Goal: Task Accomplishment & Management: Complete application form

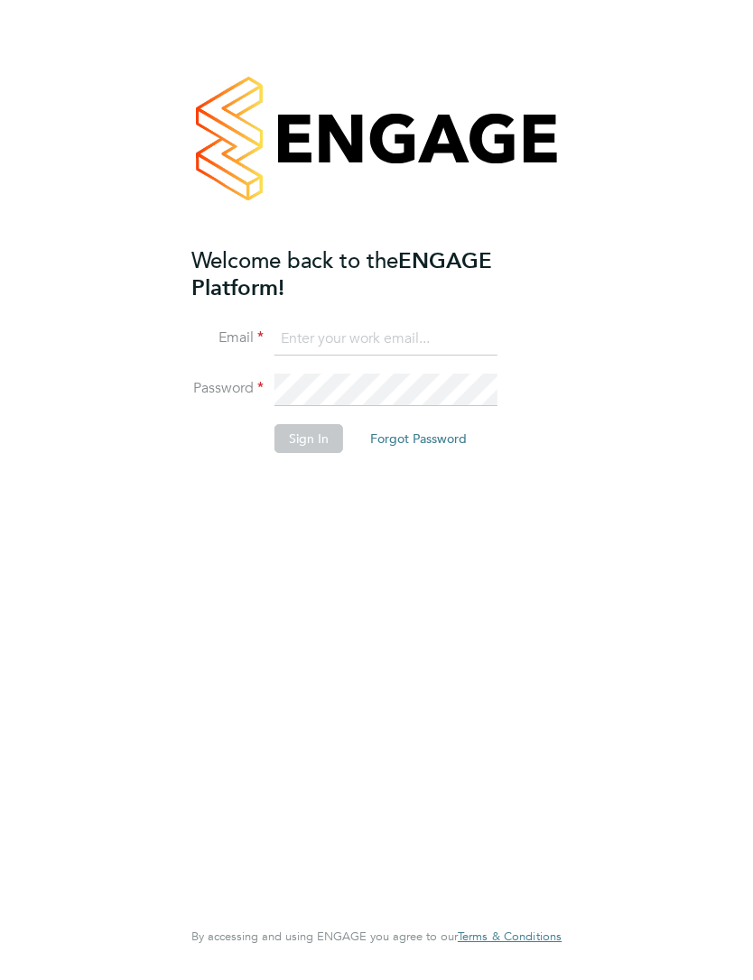
type input "Audreyjane4@gmail.com"
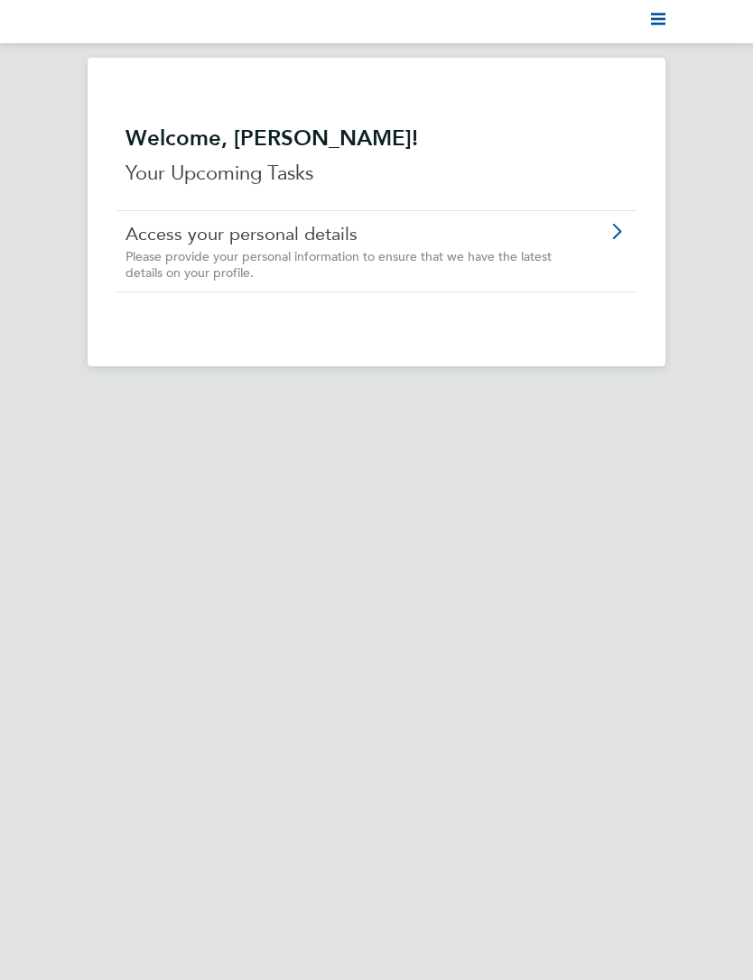
click at [679, 33] on nav "Current page:" at bounding box center [376, 21] width 753 height 43
click at [664, 29] on svg-icon "Main navigation" at bounding box center [658, 22] width 14 height 22
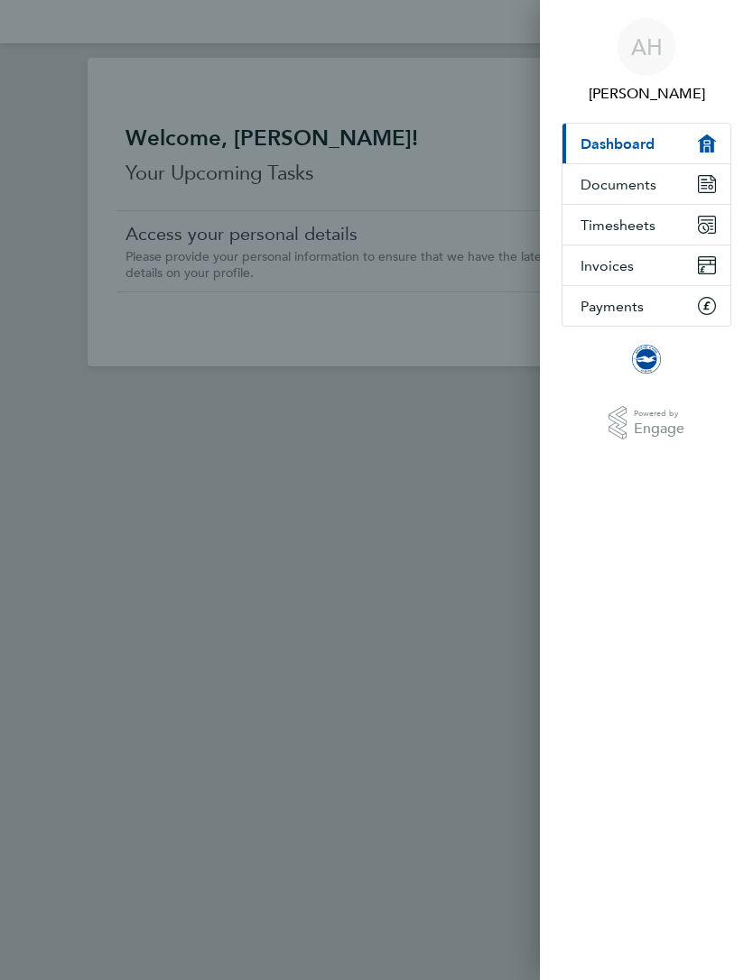
click at [643, 230] on span "Timesheets" at bounding box center [618, 225] width 75 height 17
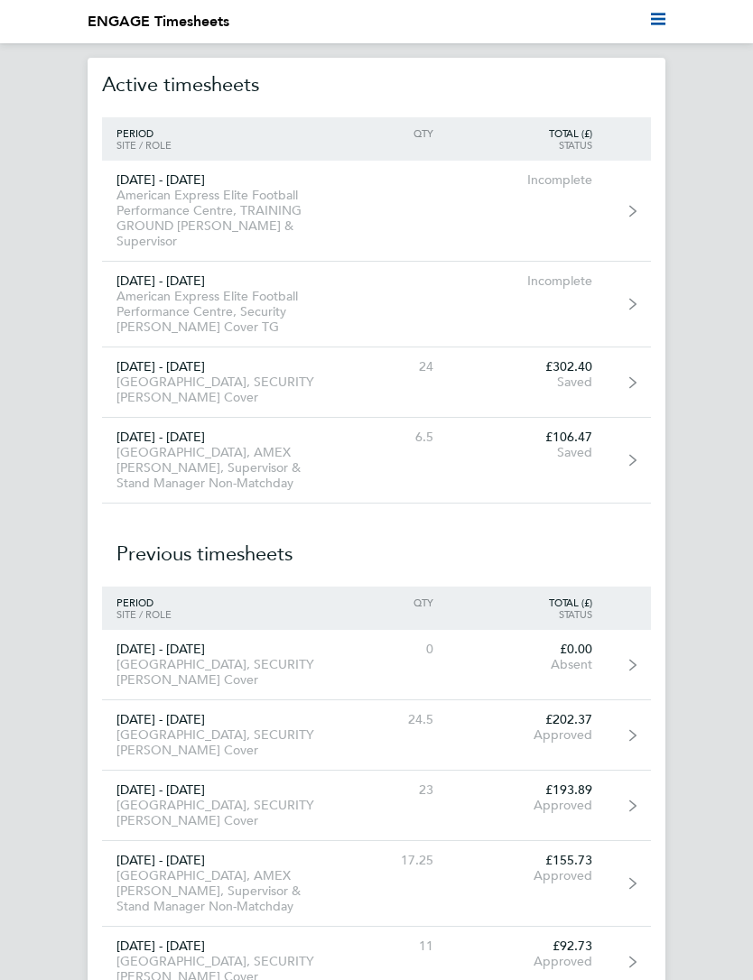
click at [608, 364] on link "[DATE] - [DATE] [GEOGRAPHIC_DATA], SECURITY [PERSON_NAME] Cover 24 £302.40 Saved" at bounding box center [376, 383] width 549 height 70
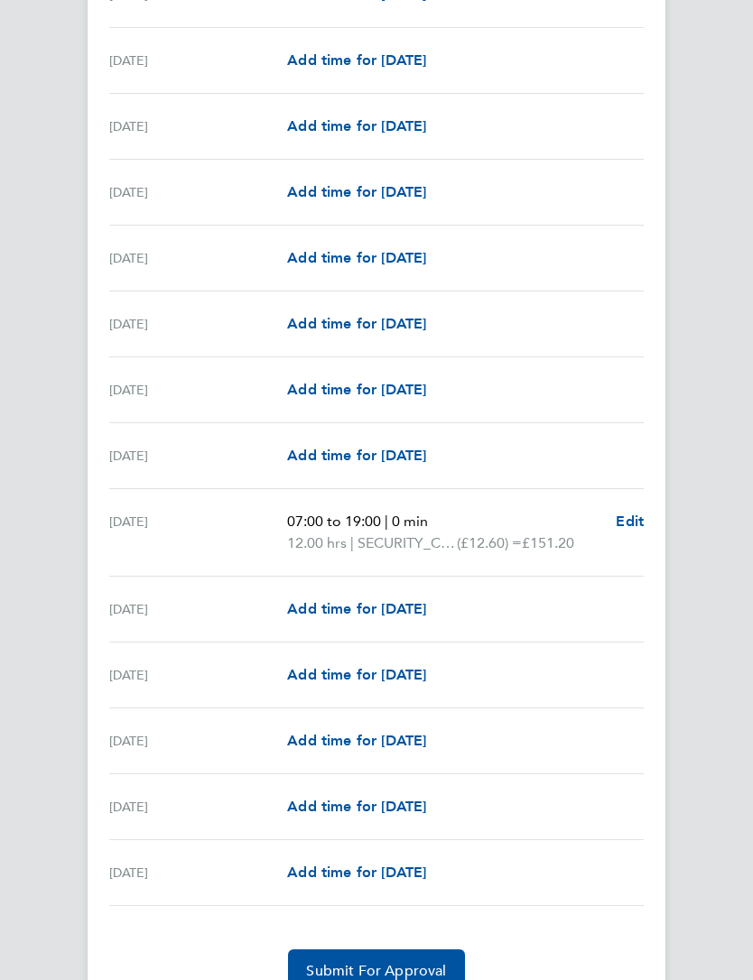
scroll to position [1666, 0]
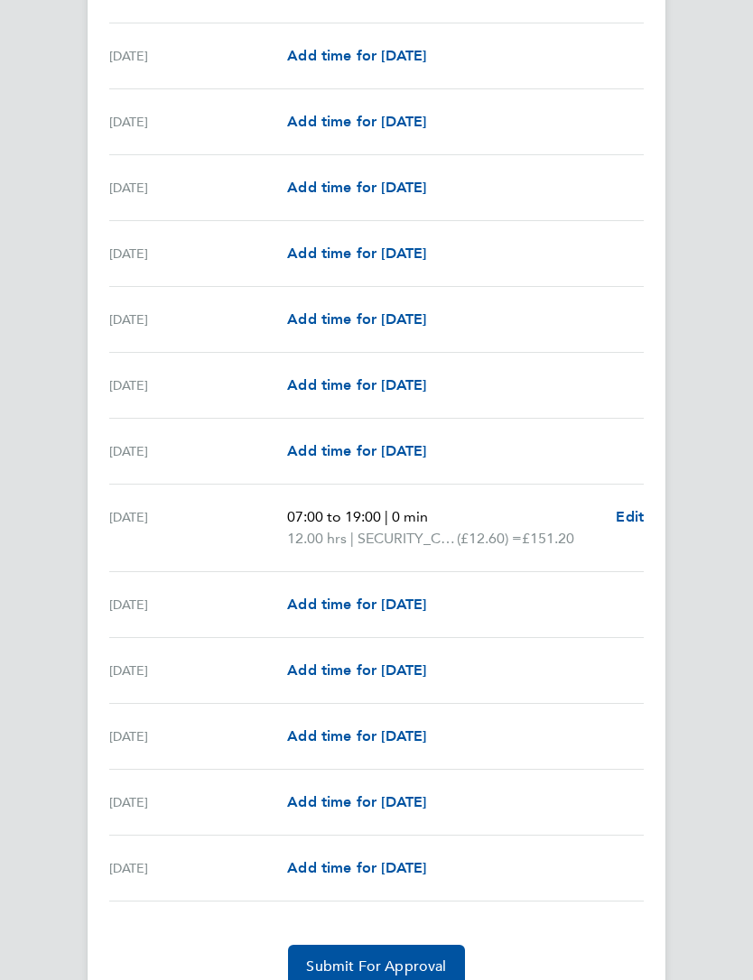
click at [355, 728] on link "Add time for [DATE]" at bounding box center [356, 737] width 139 height 22
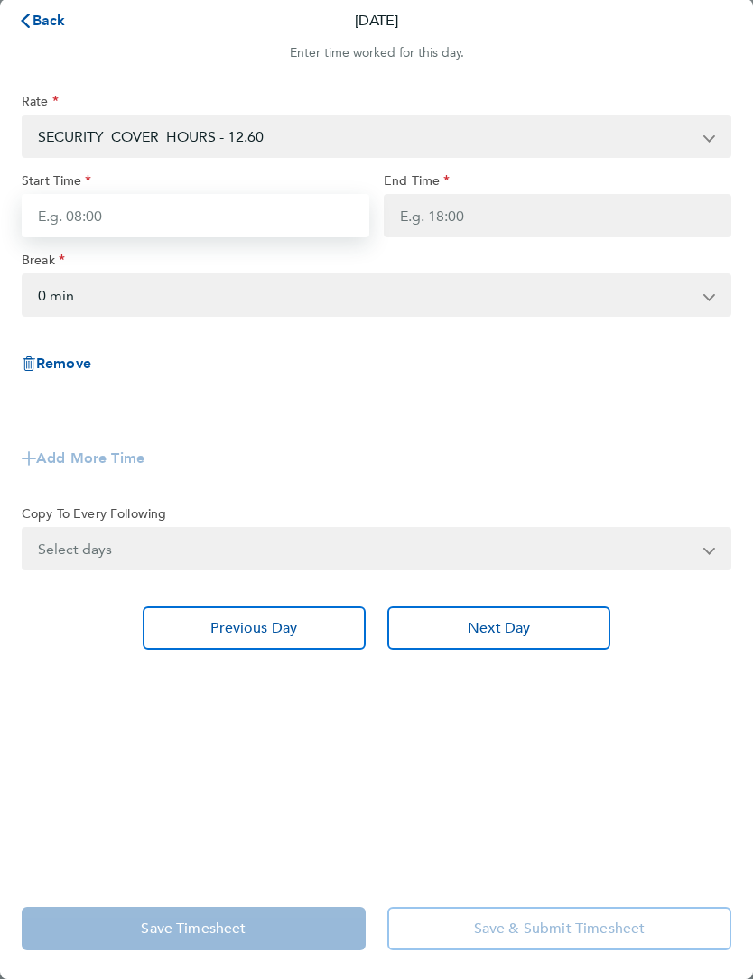
click at [82, 210] on input "Start Time" at bounding box center [196, 216] width 348 height 43
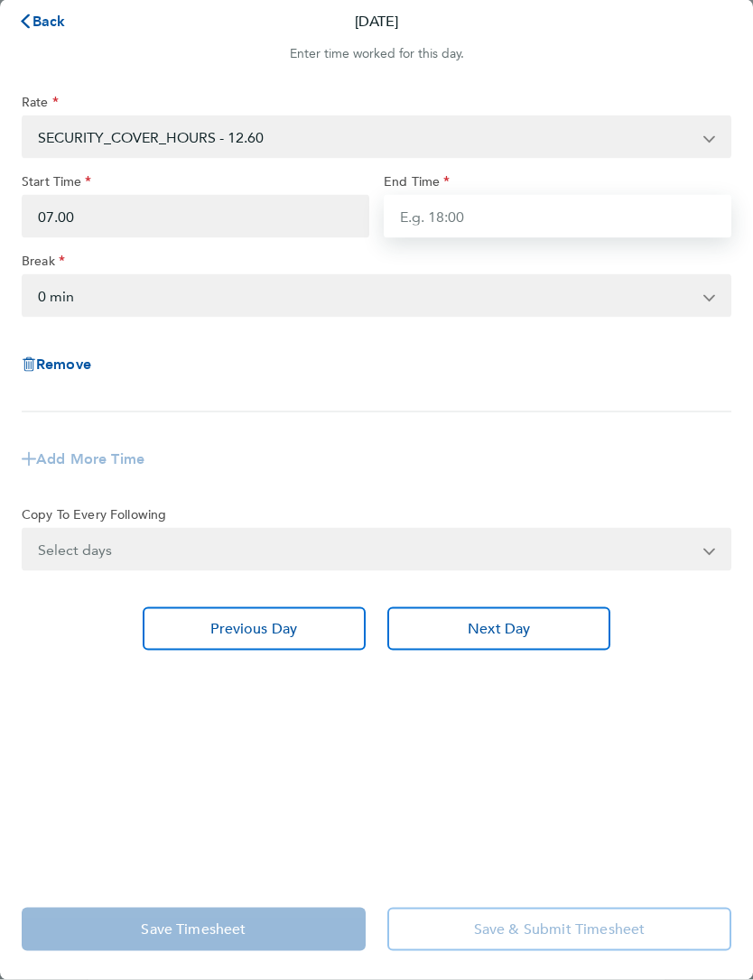
click at [585, 222] on input "End Time" at bounding box center [558, 216] width 348 height 43
type input "07:00"
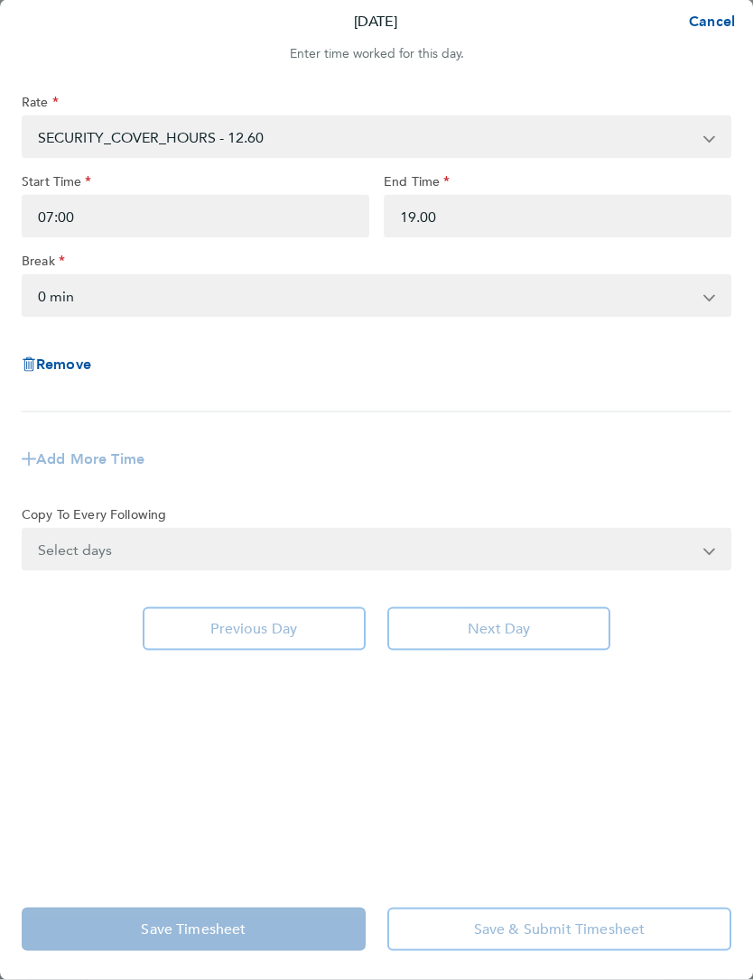
click at [666, 474] on div "Add More Time" at bounding box center [376, 459] width 724 height 65
type input "19:00"
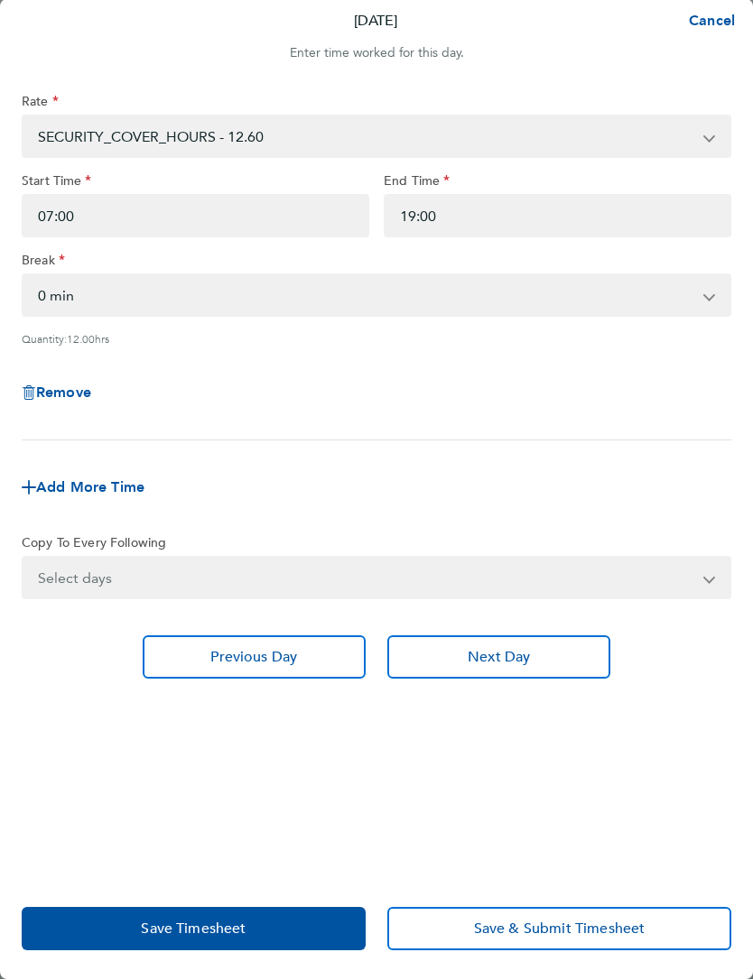
click at [269, 919] on button "Save Timesheet" at bounding box center [194, 929] width 344 height 43
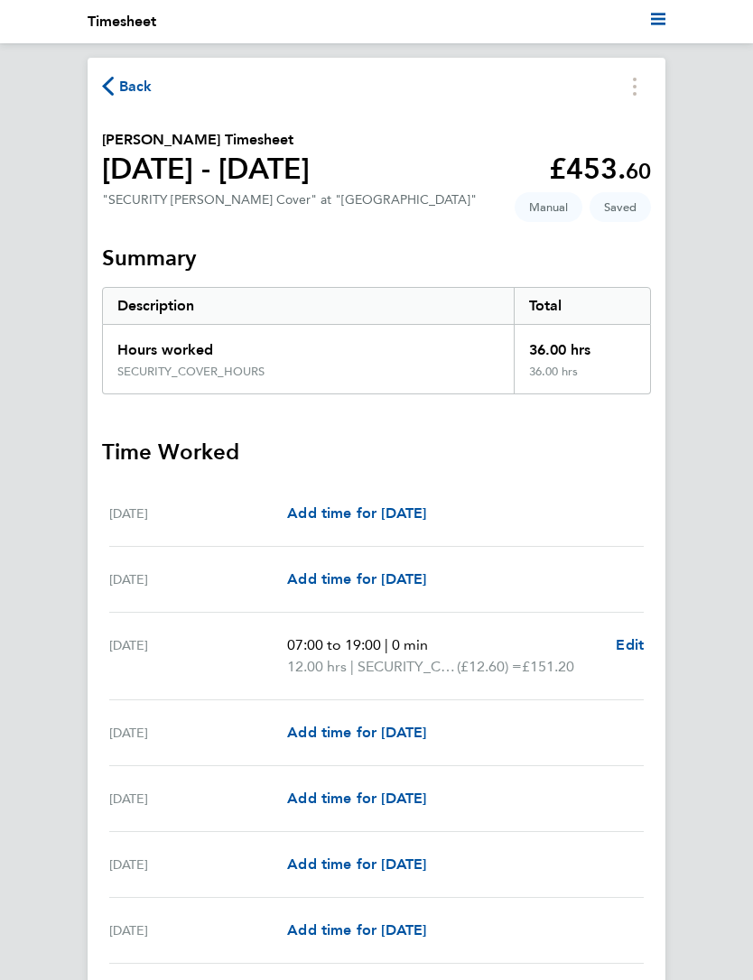
click at [114, 88] on span "Back" at bounding box center [127, 85] width 51 height 17
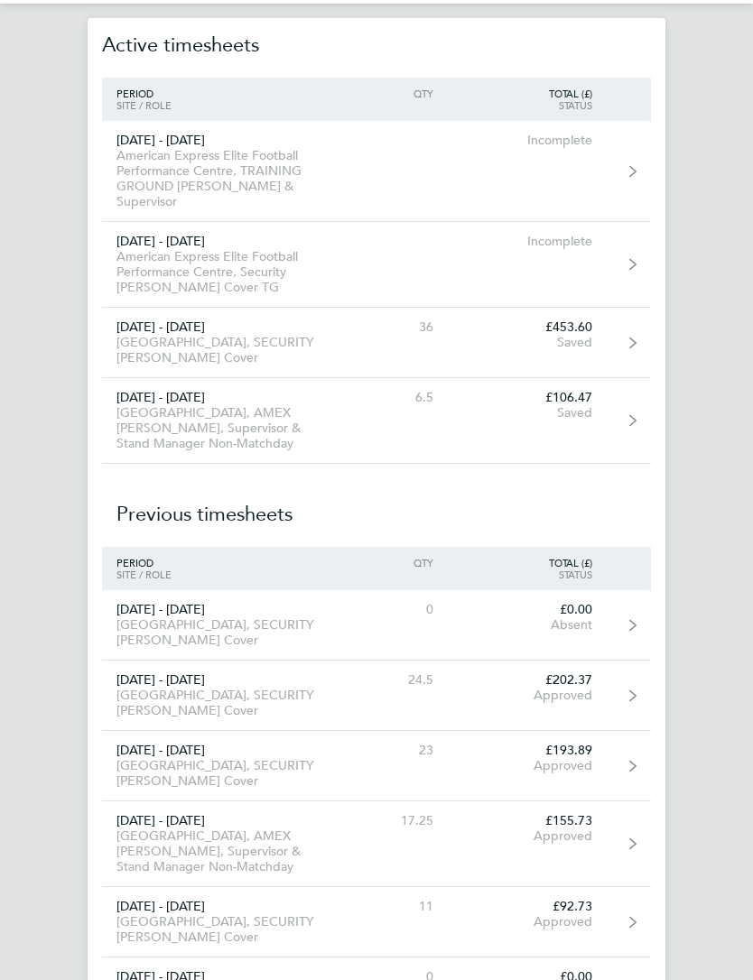
scroll to position [46, 0]
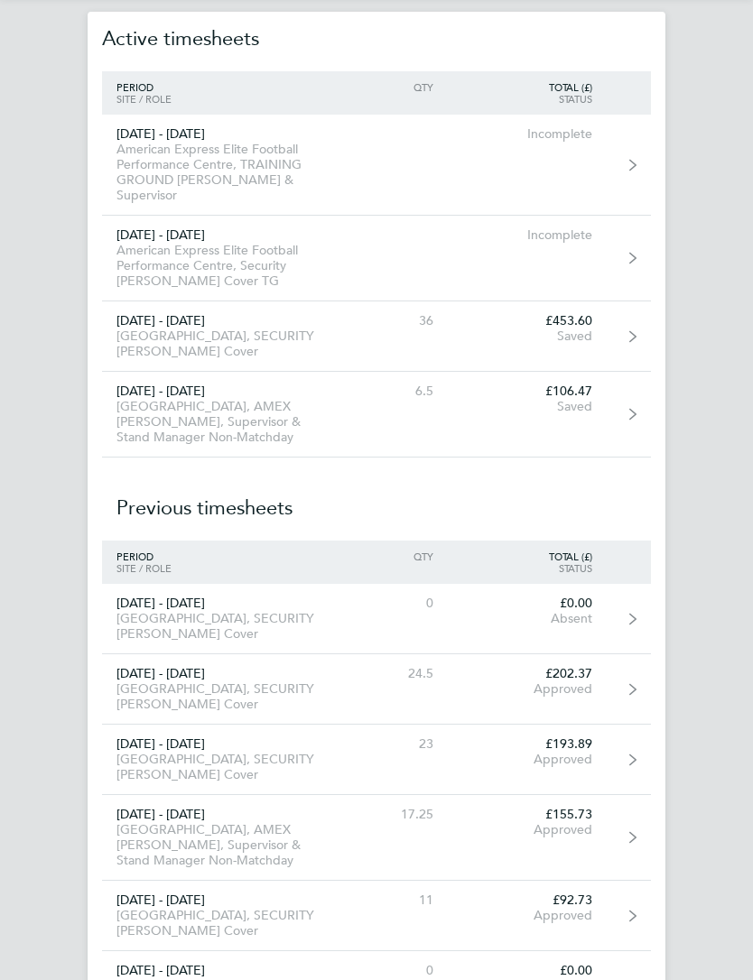
click at [636, 408] on icon at bounding box center [632, 414] width 7 height 13
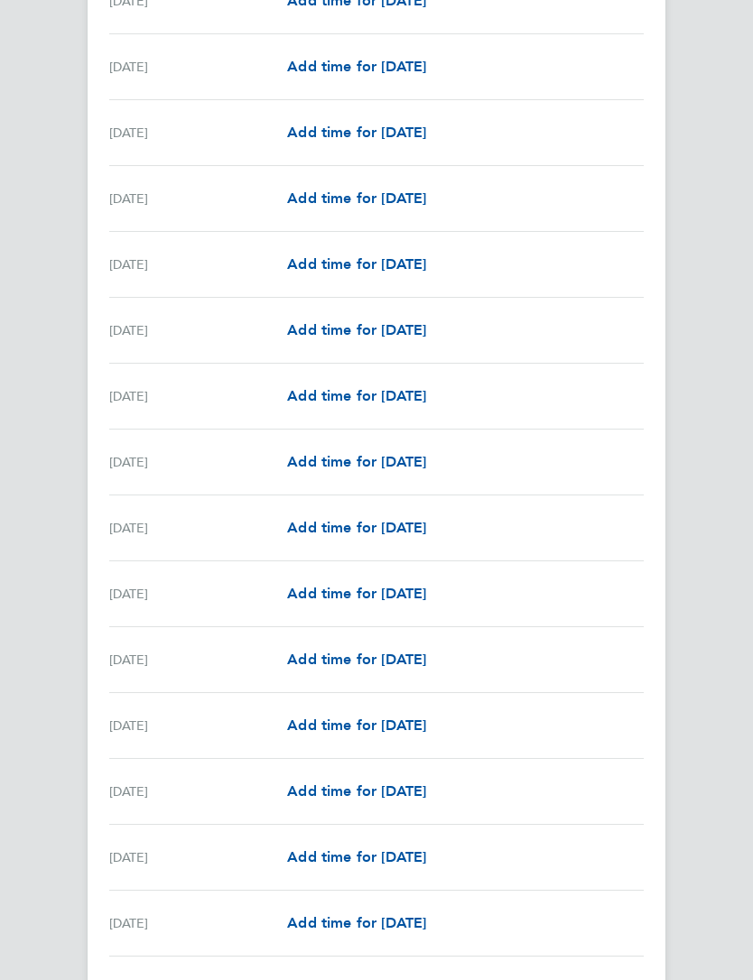
scroll to position [1677, 0]
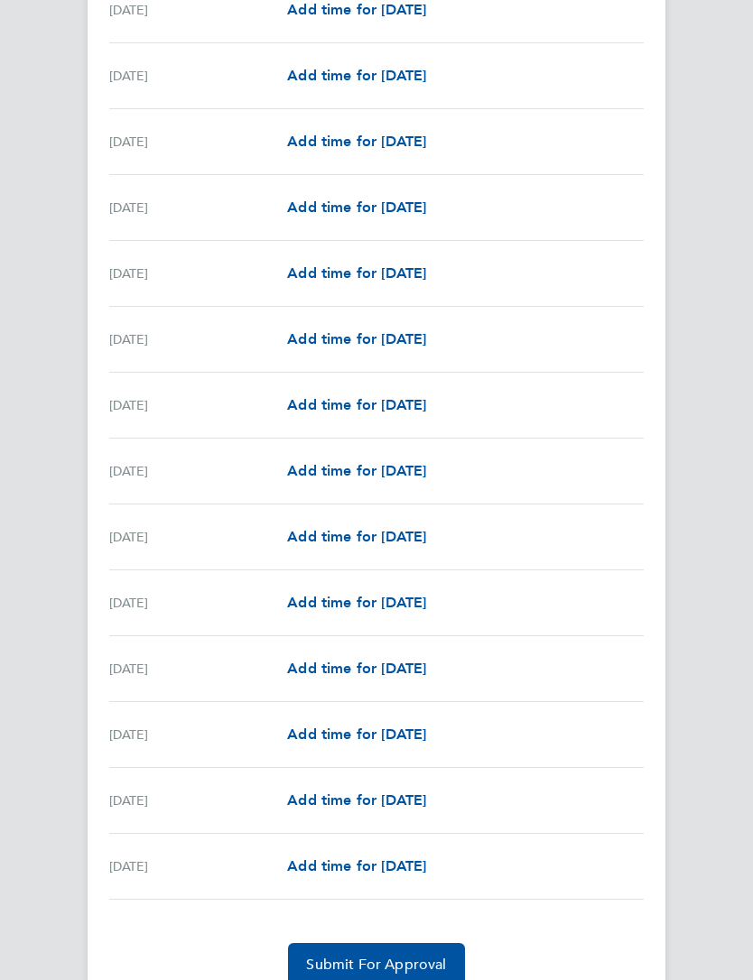
click at [344, 972] on span "Submit For Approval" at bounding box center [376, 965] width 140 height 18
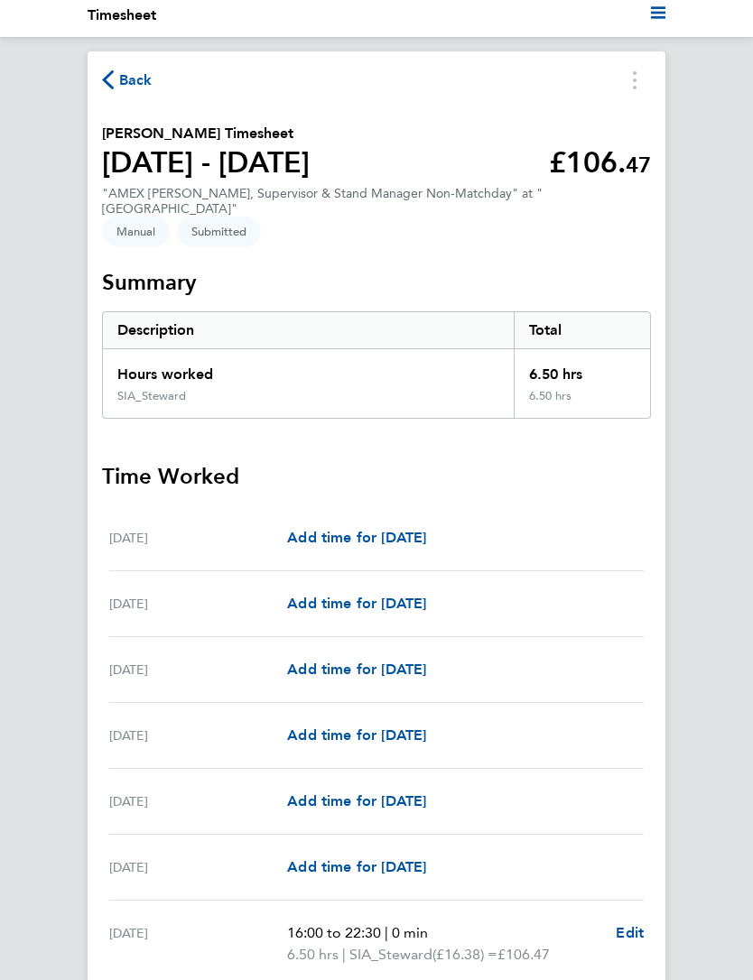
scroll to position [0, 0]
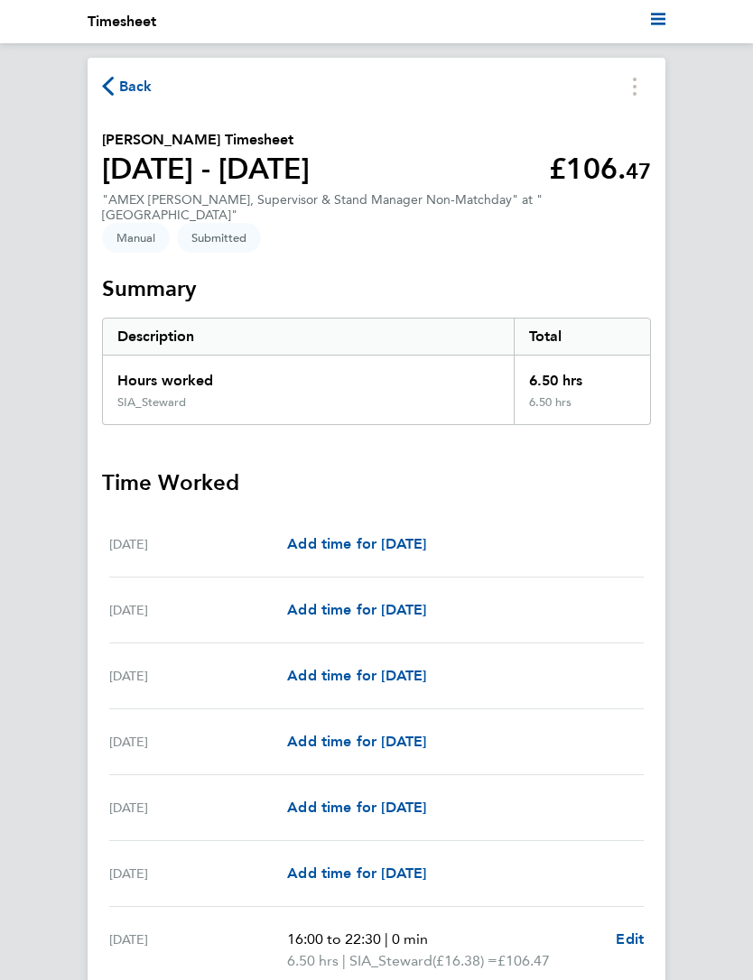
click at [116, 82] on span "Back" at bounding box center [127, 85] width 51 height 17
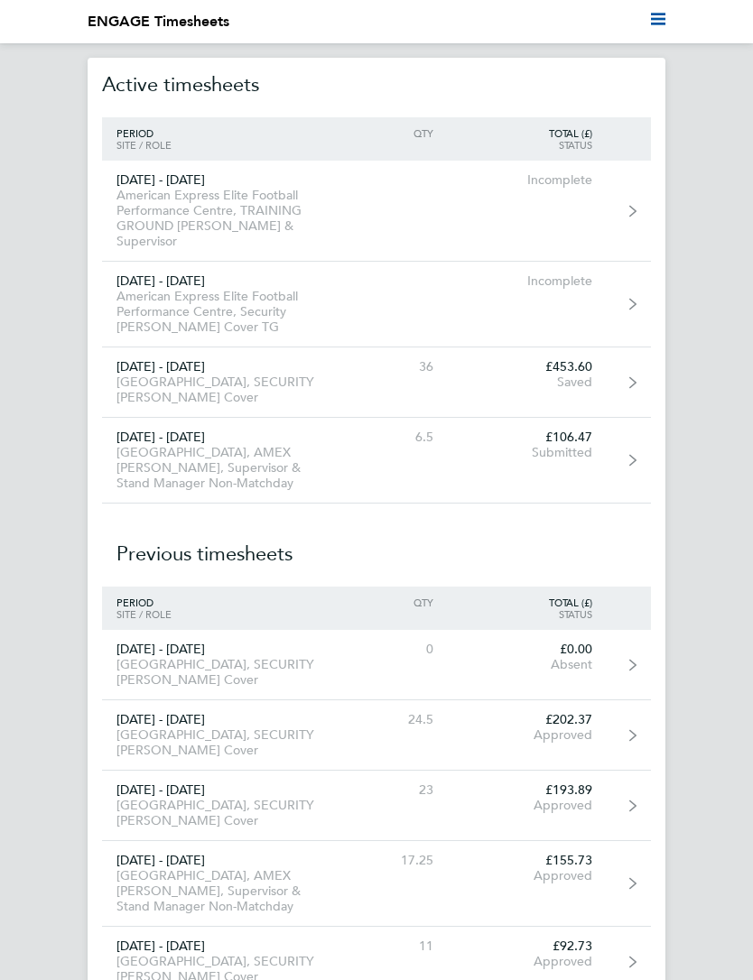
click at [609, 360] on link "[DATE] - [DATE] [GEOGRAPHIC_DATA], SECURITY [PERSON_NAME] Cover 36 £453.60 Saved" at bounding box center [376, 383] width 549 height 70
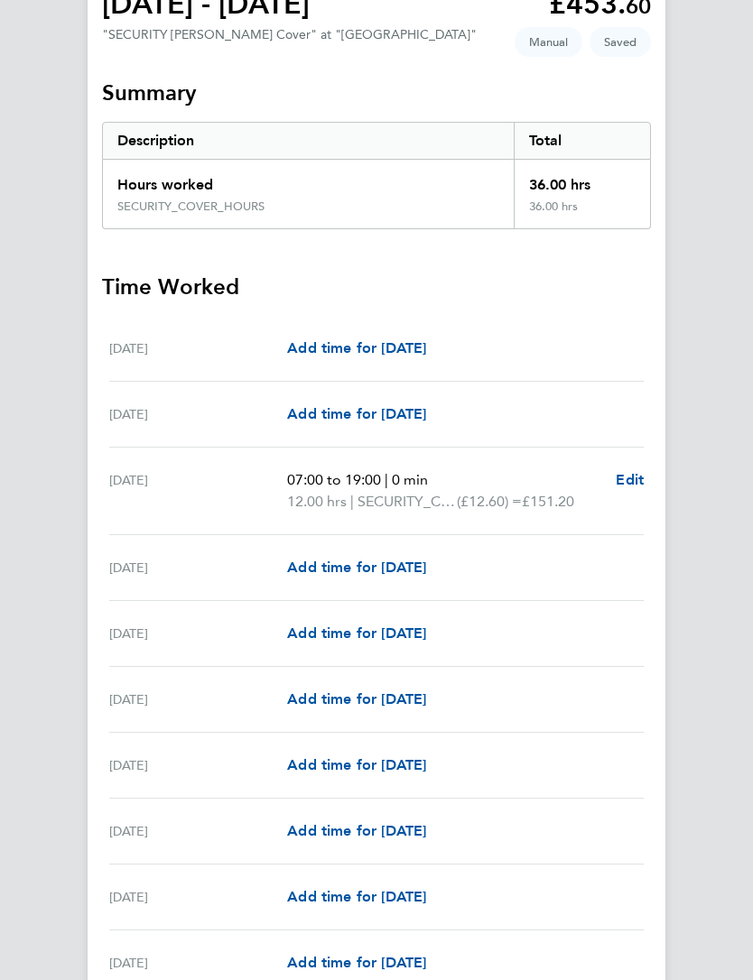
scroll to position [192, 0]
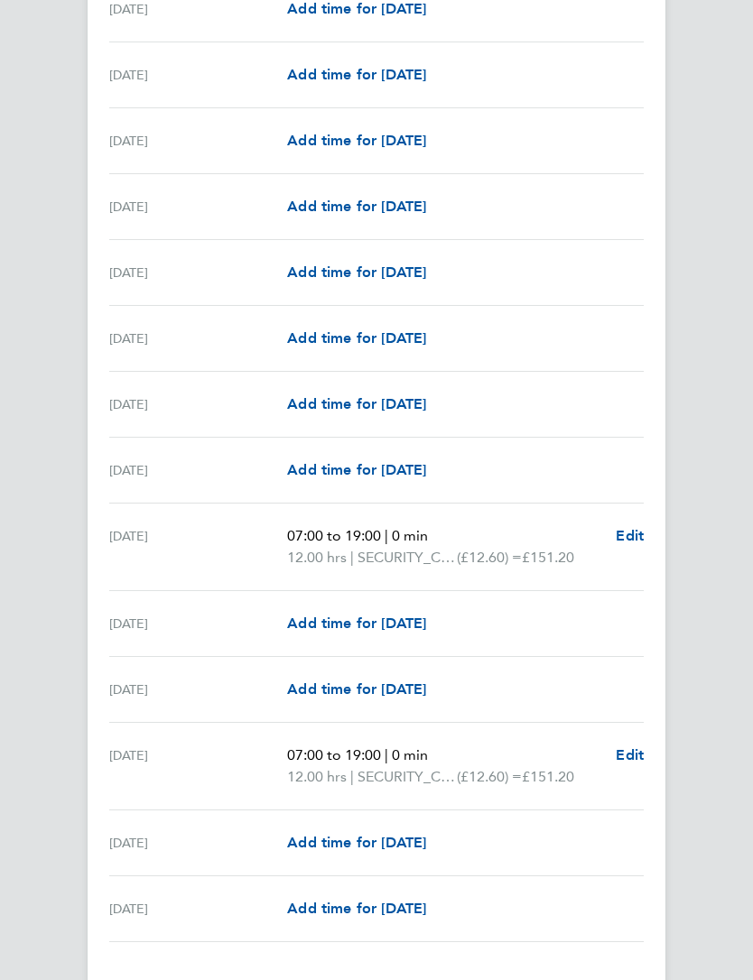
scroll to position [1687, 0]
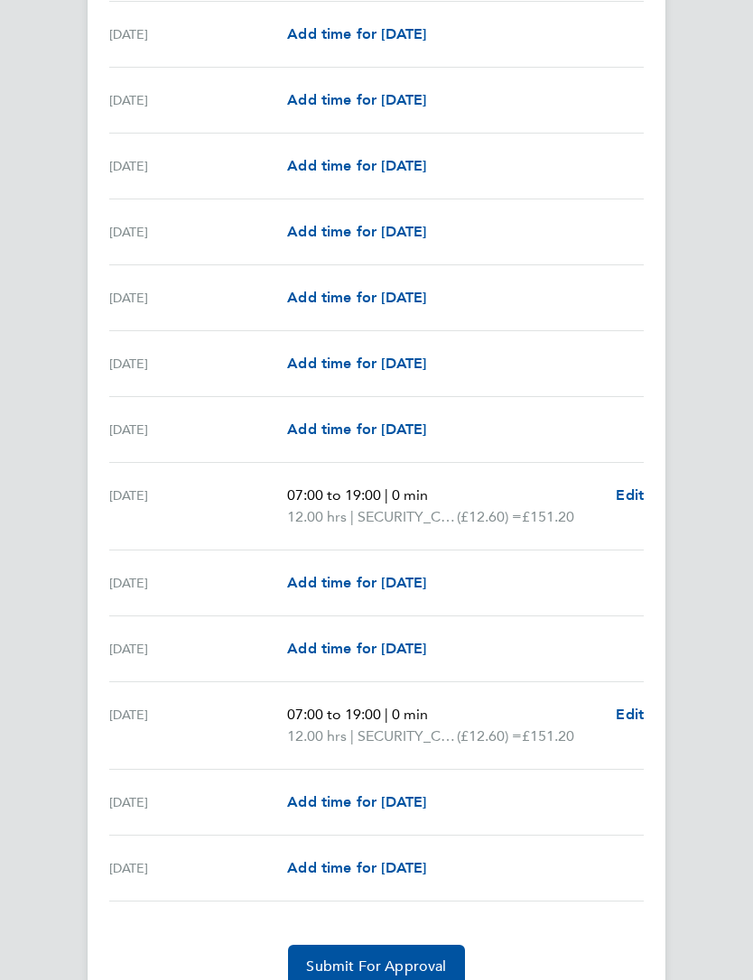
click at [327, 958] on button "Submit For Approval" at bounding box center [376, 966] width 176 height 43
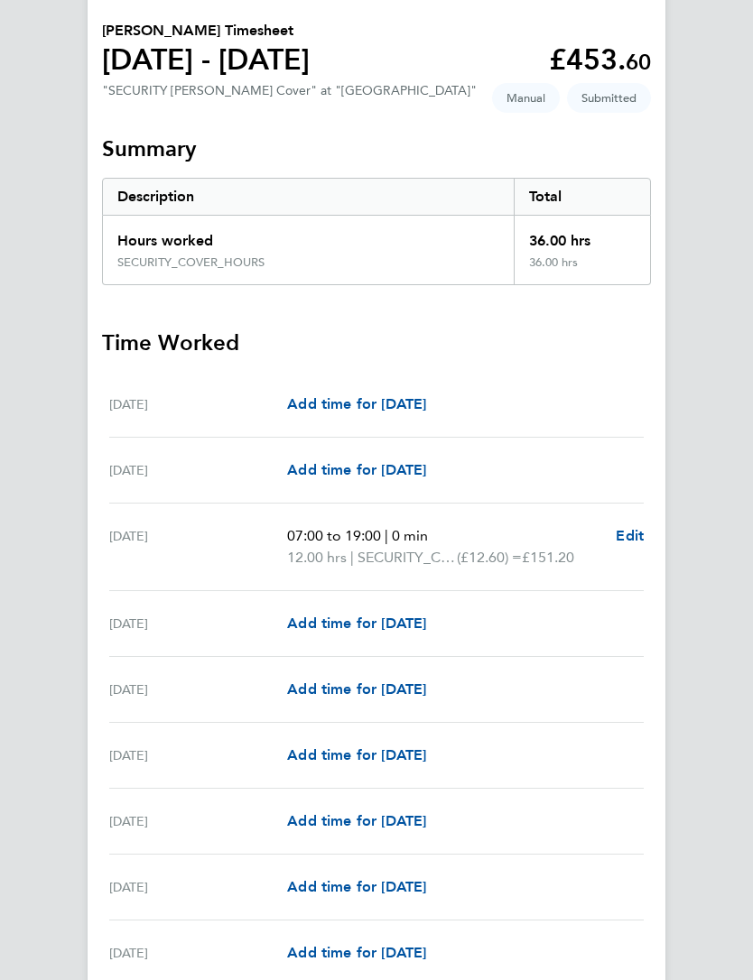
scroll to position [0, 0]
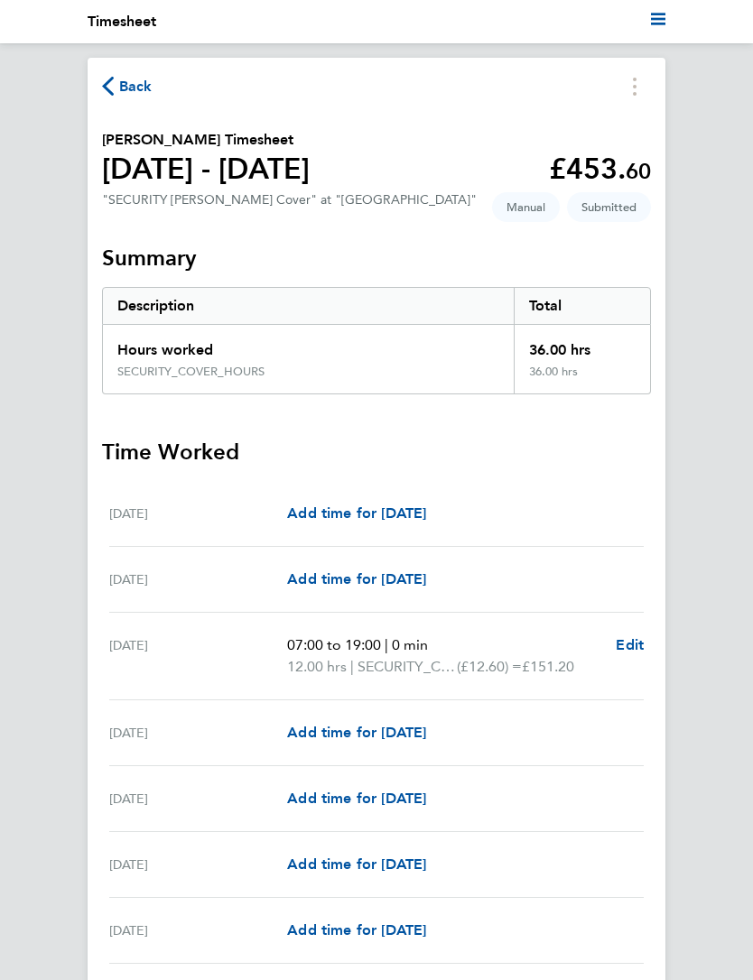
click at [106, 88] on icon "button" at bounding box center [108, 86] width 12 height 19
